Goal: Information Seeking & Learning: Learn about a topic

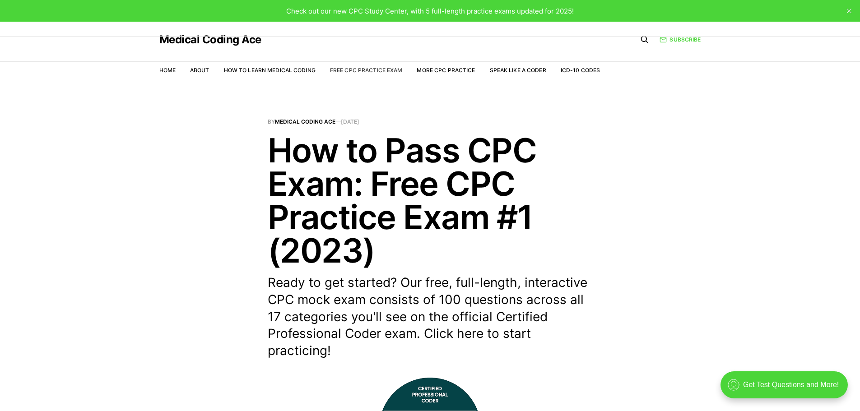
click at [357, 69] on link "Free CPC Practice Exam" at bounding box center [366, 70] width 73 height 7
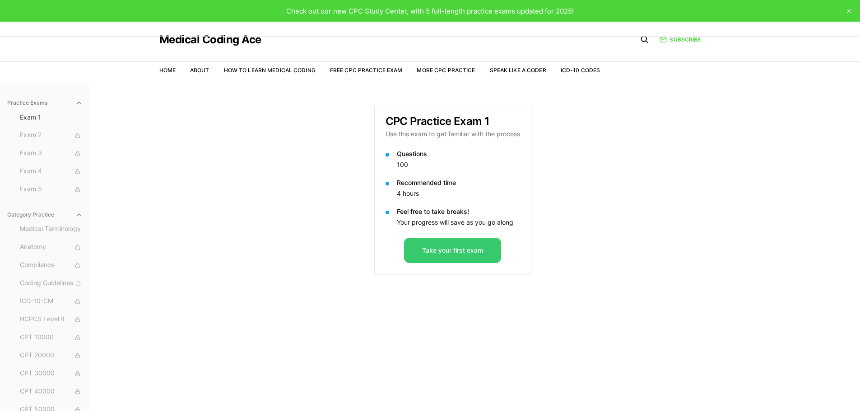
click at [457, 246] on button "Take your first exam" at bounding box center [452, 250] width 97 height 25
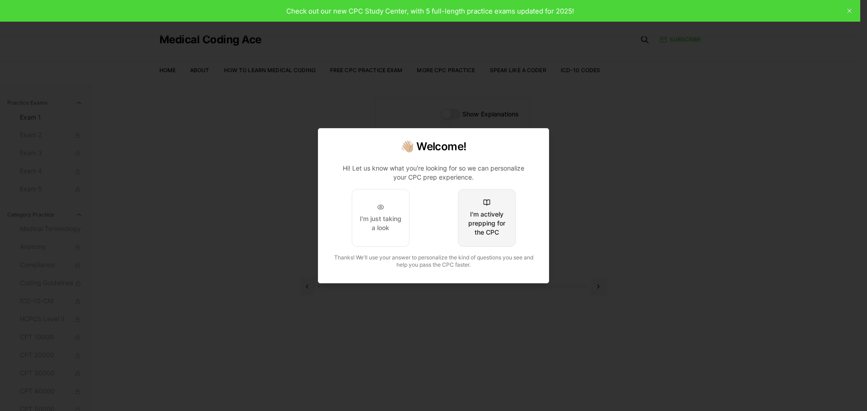
click at [484, 224] on div "I'm actively prepping for the CPC" at bounding box center [486, 223] width 42 height 27
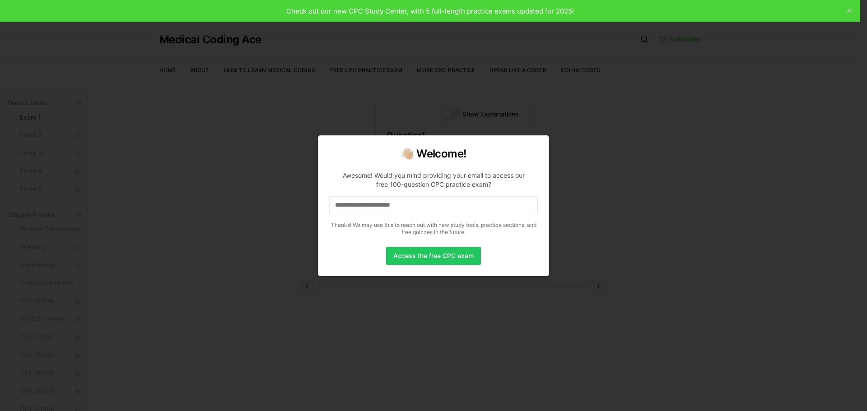
click at [410, 206] on input at bounding box center [433, 205] width 209 height 18
click at [427, 263] on button "Access the free CPC exam" at bounding box center [433, 256] width 95 height 18
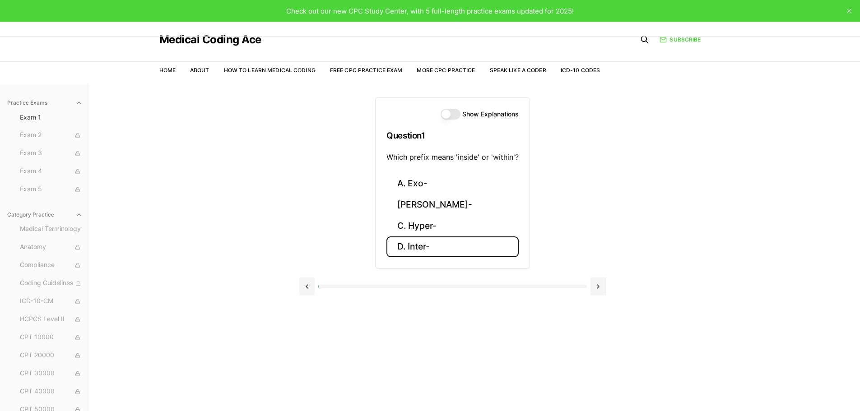
click at [422, 249] on button "D. Inter-" at bounding box center [452, 247] width 132 height 21
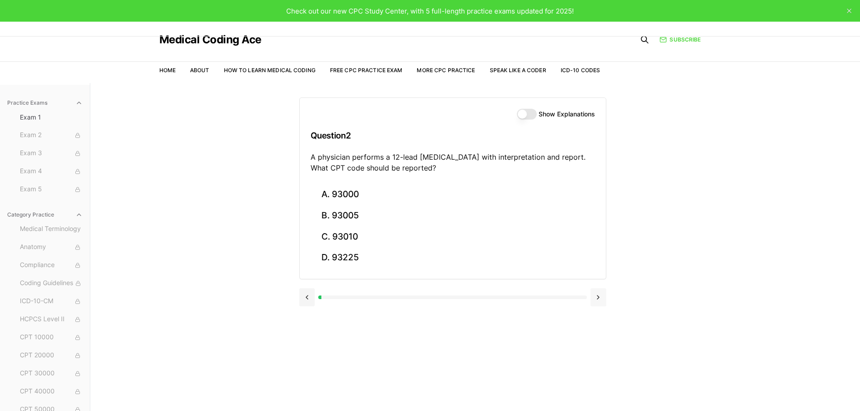
click at [596, 305] on button at bounding box center [598, 297] width 16 height 18
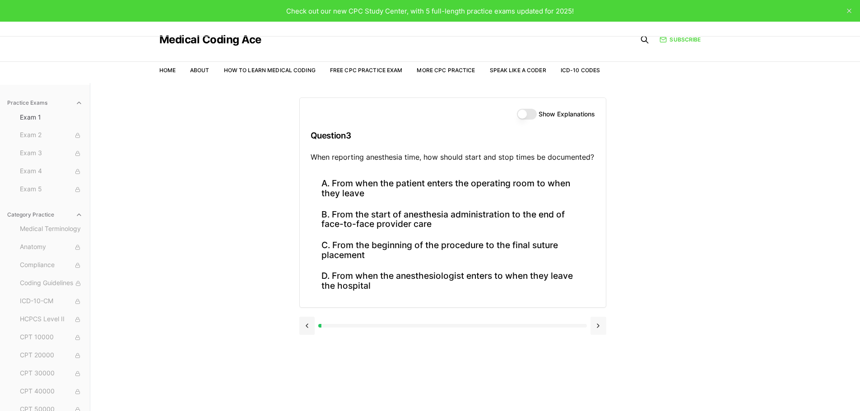
click at [596, 305] on div "A. From when the patient enters the operating room to when they leave B. From t…" at bounding box center [453, 240] width 306 height 134
click at [601, 327] on button at bounding box center [598, 326] width 16 height 18
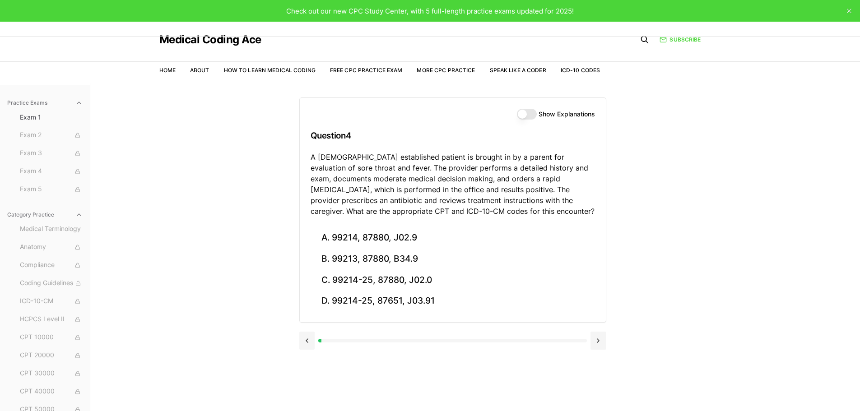
click at [581, 341] on div at bounding box center [452, 341] width 268 height 4
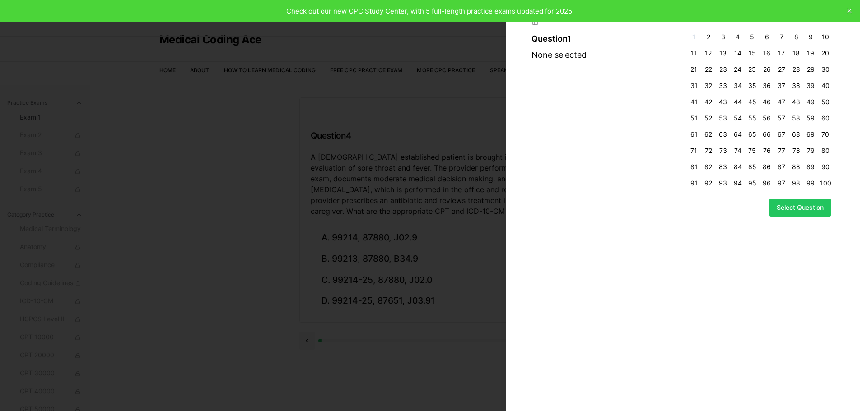
click at [437, 251] on div at bounding box center [433, 205] width 867 height 411
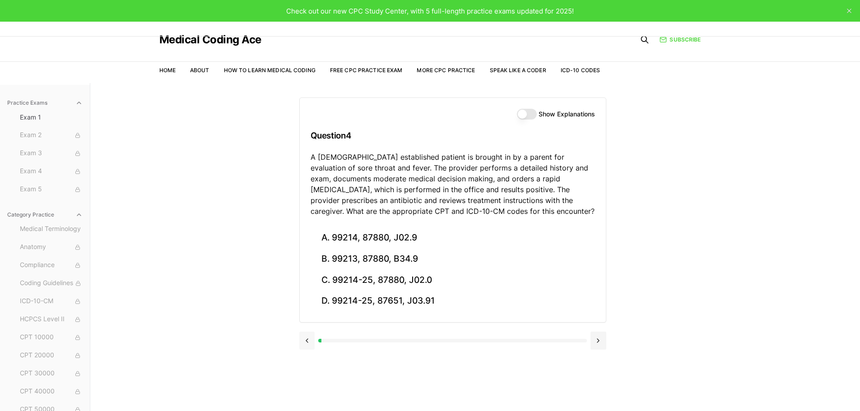
click at [314, 343] on button at bounding box center [307, 341] width 16 height 18
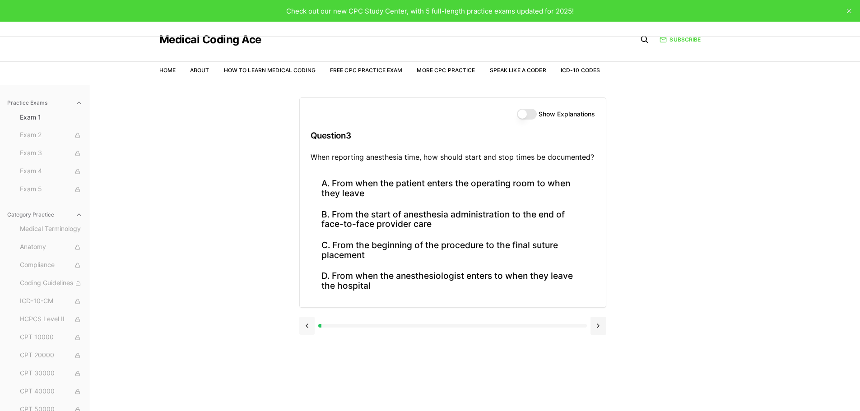
click at [303, 324] on button at bounding box center [307, 326] width 16 height 18
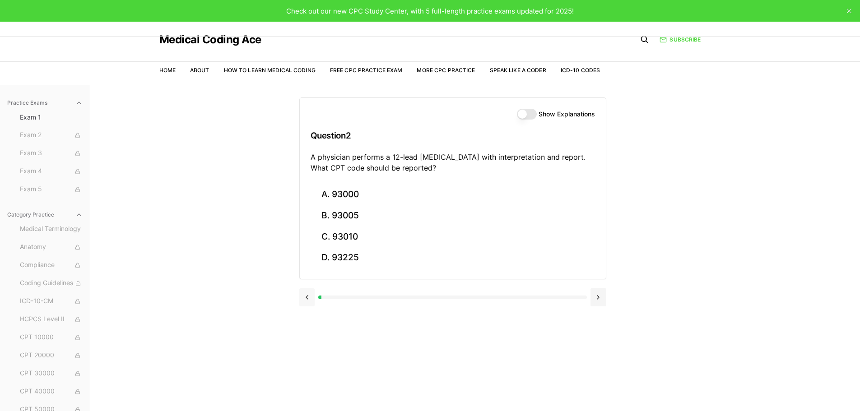
click at [307, 296] on button at bounding box center [307, 297] width 16 height 18
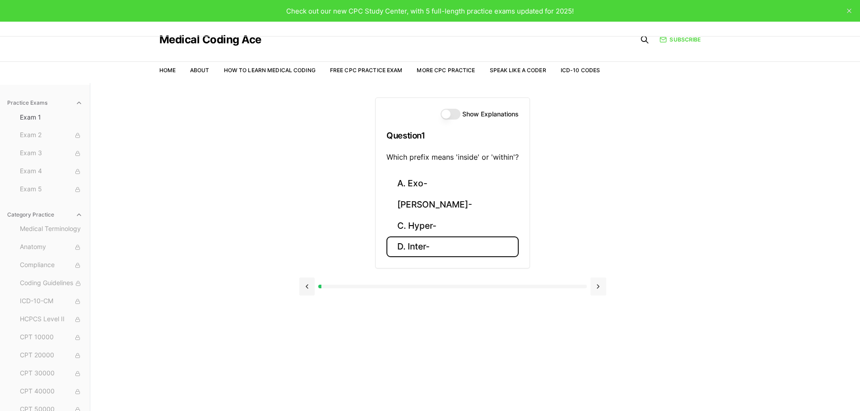
click at [600, 288] on button at bounding box center [598, 287] width 16 height 18
